Goal: Task Accomplishment & Management: Use online tool/utility

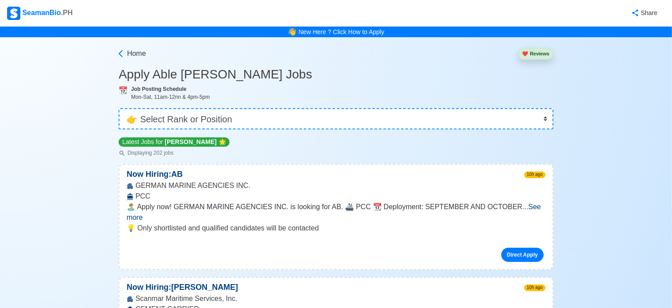
click at [230, 125] on select "👉 Select Rank or Position Master Chief Officer 2nd Officer 3rd Officer Junior O…" at bounding box center [336, 118] width 435 height 21
click at [119, 108] on select "👉 Select Rank or Position Master Chief Officer 2nd Officer 3rd Officer Junior O…" at bounding box center [336, 118] width 435 height 21
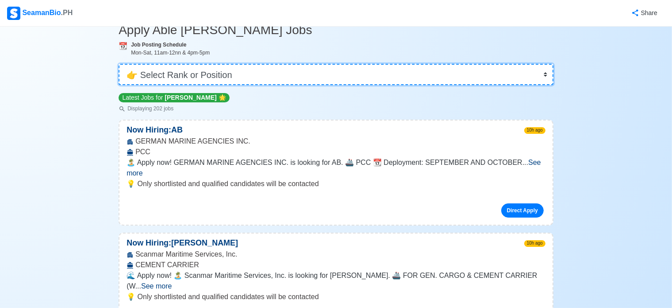
click at [257, 80] on select "👉 Select Rank or Position Master Chief Officer 2nd Officer 3rd Officer Junior O…" at bounding box center [336, 74] width 435 height 21
select select "Junior Officer"
click at [119, 64] on select "👉 Select Rank or Position Master Chief Officer 2nd Officer 3rd Officer Junior O…" at bounding box center [336, 74] width 435 height 21
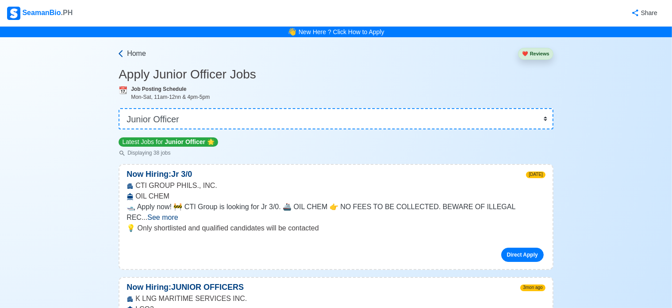
click at [142, 56] on span "Home" at bounding box center [136, 53] width 19 height 11
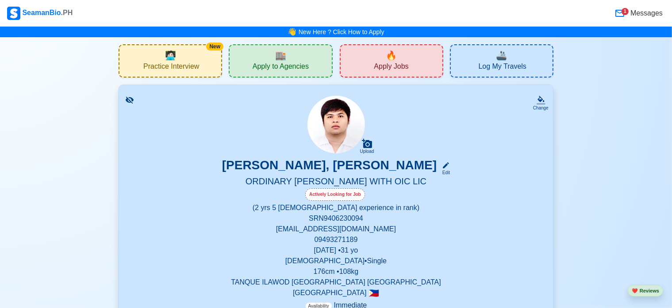
click at [284, 67] on span "Apply to Agencies" at bounding box center [281, 67] width 56 height 11
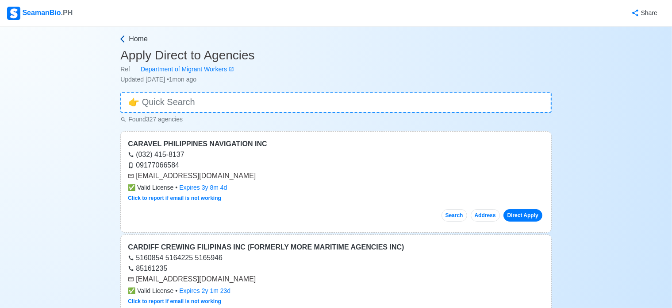
click at [133, 40] on span "Home" at bounding box center [138, 39] width 19 height 11
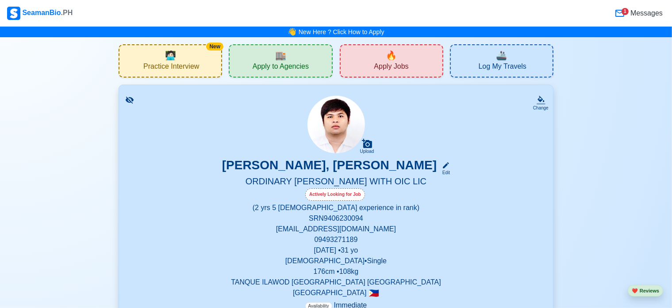
click at [490, 65] on span "Log My Travels" at bounding box center [503, 67] width 48 height 11
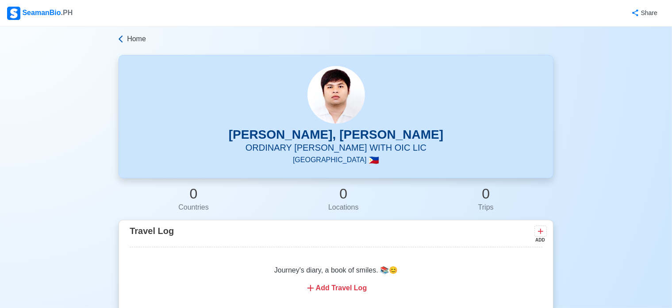
click at [134, 37] on span "Home" at bounding box center [136, 39] width 19 height 11
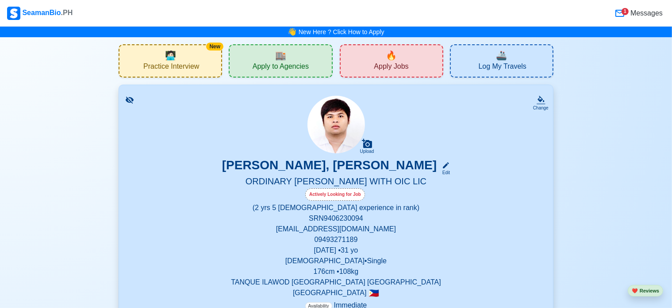
click at [654, 12] on span "Messages" at bounding box center [646, 13] width 34 height 11
click at [301, 66] on span "Apply to Agencies" at bounding box center [281, 67] width 56 height 11
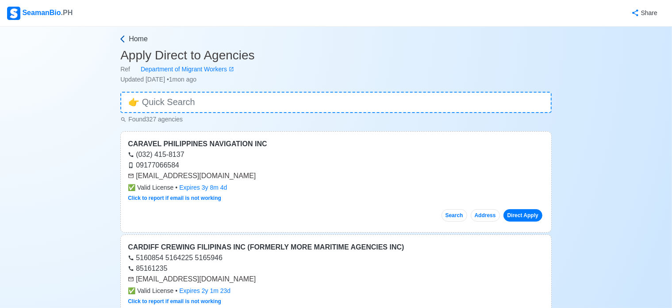
click at [141, 37] on span "Home" at bounding box center [138, 39] width 19 height 11
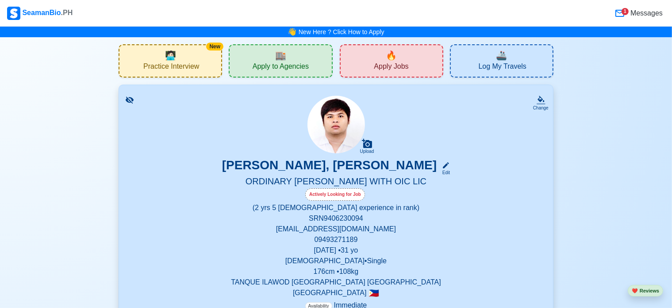
click at [406, 57] on div "🔥 Apply Jobs" at bounding box center [392, 60] width 104 height 33
